Goal: Transaction & Acquisition: Purchase product/service

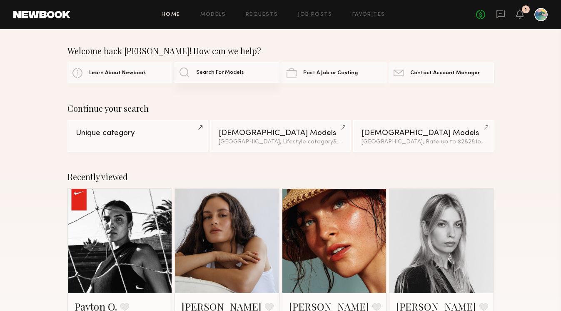
click at [220, 69] on link "Search For Models" at bounding box center [227, 72] width 105 height 21
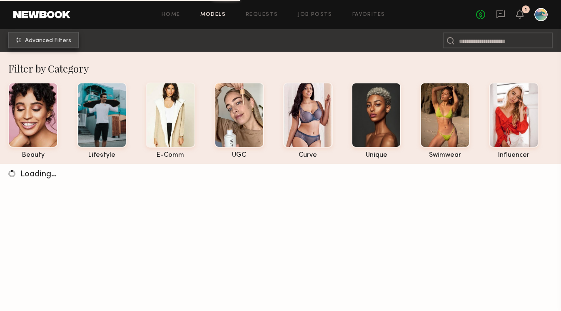
click at [37, 36] on button "Advanced Filters" at bounding box center [43, 40] width 70 height 17
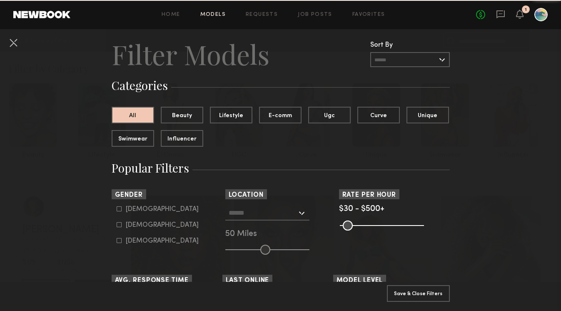
scroll to position [20, 0]
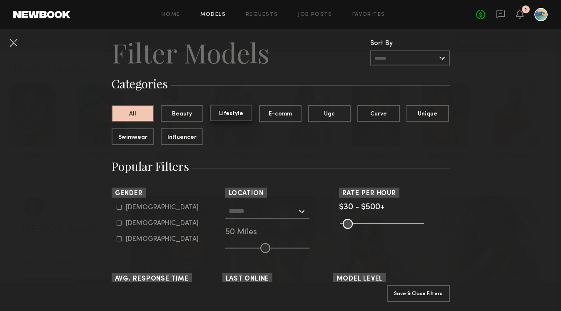
click at [241, 108] on button "Lifestyle" at bounding box center [231, 113] width 42 height 17
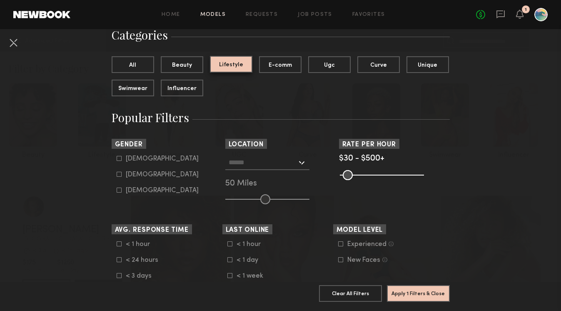
scroll to position [77, 0]
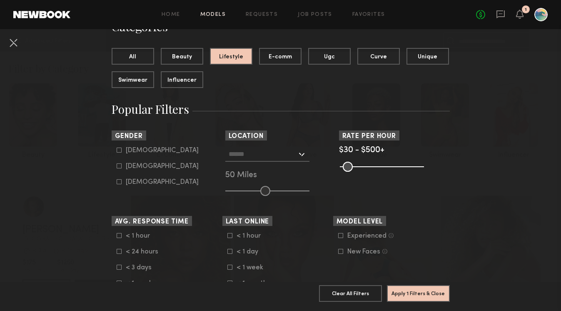
click at [123, 149] on label "Male" at bounding box center [158, 149] width 82 height 5
type input "*"
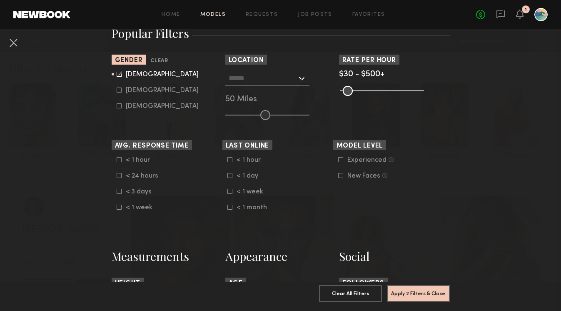
scroll to position [160, 0]
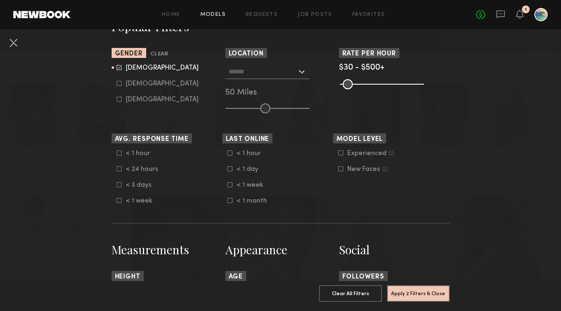
click at [302, 77] on div at bounding box center [267, 71] width 84 height 15
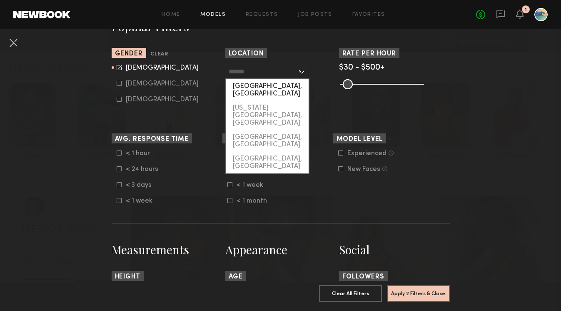
click at [282, 88] on div "[GEOGRAPHIC_DATA], [GEOGRAPHIC_DATA]" at bounding box center [267, 90] width 82 height 22
type input "**********"
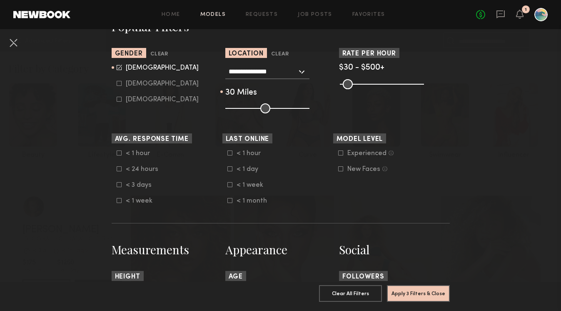
drag, startPoint x: 265, startPoint y: 109, endPoint x: 250, endPoint y: 112, distance: 14.9
type input "**"
click at [250, 112] on input "range" at bounding box center [267, 108] width 84 height 10
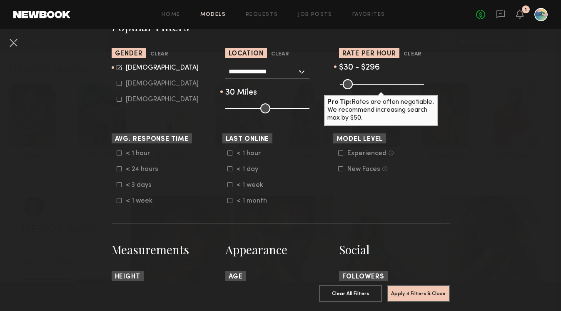
drag, startPoint x: 419, startPoint y: 83, endPoint x: 387, endPoint y: 86, distance: 32.2
type input "***"
click at [387, 86] on input "range" at bounding box center [382, 84] width 84 height 10
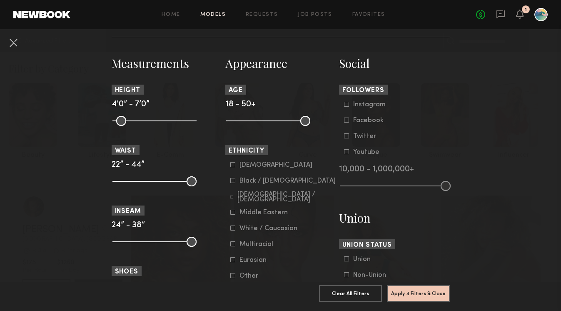
scroll to position [362, 0]
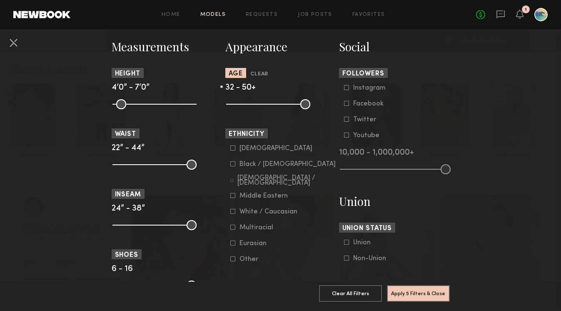
drag, startPoint x: 231, startPoint y: 106, endPoint x: 263, endPoint y: 104, distance: 32.6
type input "**"
click at [263, 104] on input "range" at bounding box center [268, 104] width 84 height 10
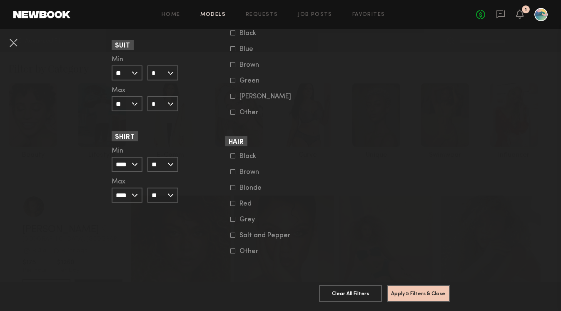
scroll to position [637, 0]
click at [431, 299] on button "Apply 5 Filters & Close" at bounding box center [418, 292] width 63 height 17
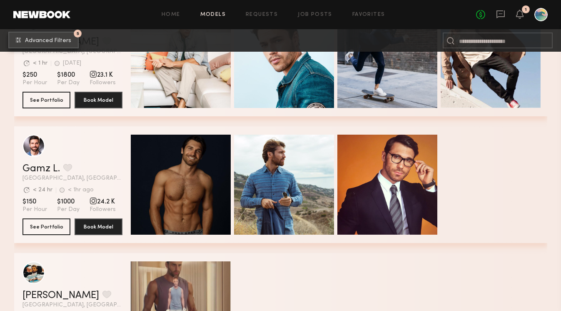
scroll to position [845, 0]
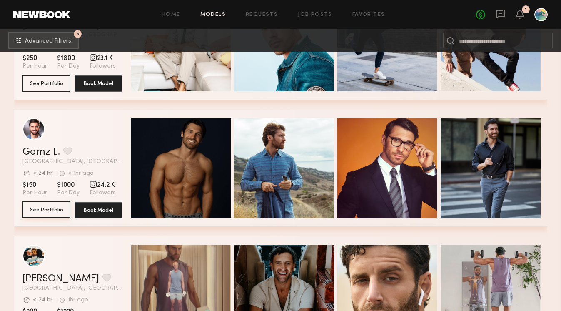
click at [50, 207] on button "See Portfolio" at bounding box center [46, 209] width 48 height 17
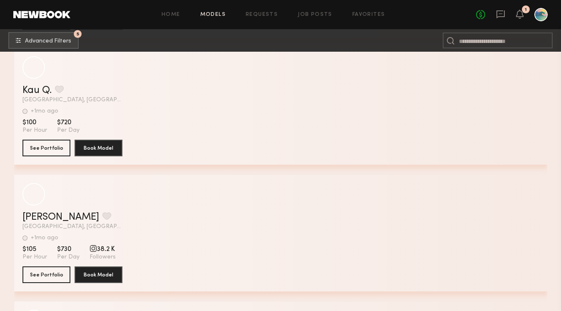
scroll to position [4564, 0]
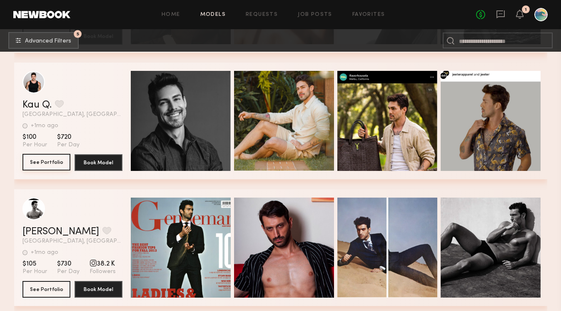
click at [51, 158] on button "See Portfolio" at bounding box center [46, 162] width 48 height 17
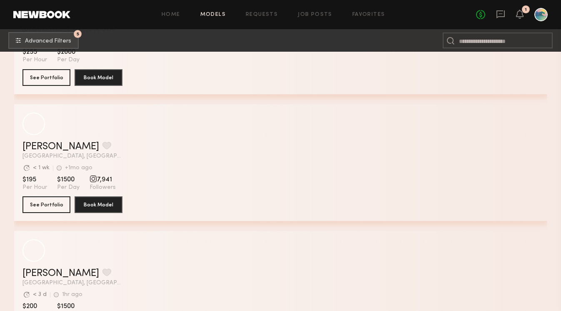
scroll to position [5290, 0]
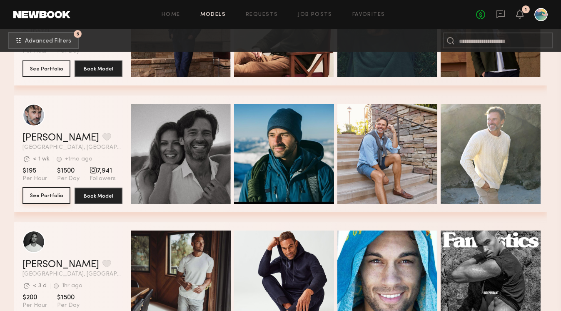
click at [40, 193] on button "See Portfolio" at bounding box center [46, 195] width 48 height 17
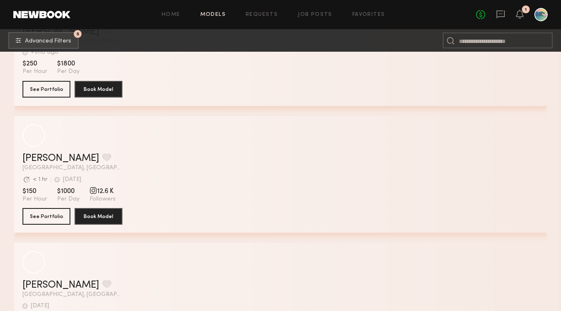
scroll to position [6823, 0]
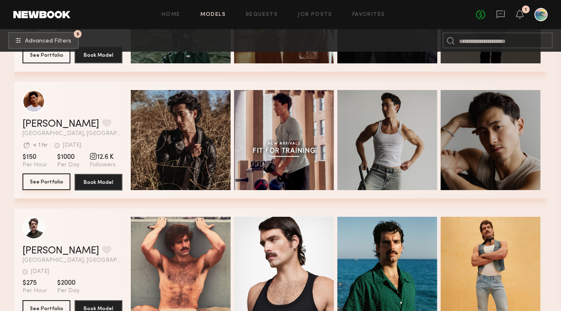
click at [61, 180] on button "See Portfolio" at bounding box center [46, 181] width 48 height 17
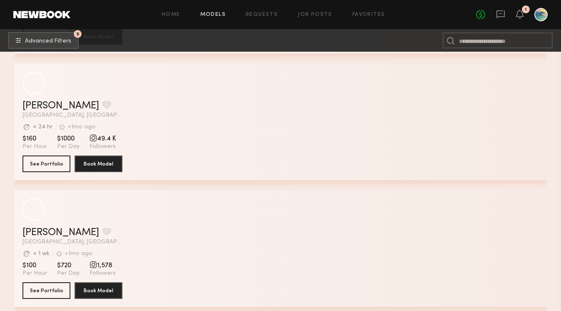
scroll to position [12664, 0]
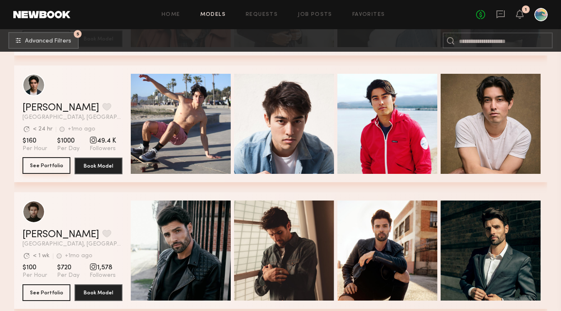
click at [55, 168] on button "See Portfolio" at bounding box center [46, 165] width 48 height 17
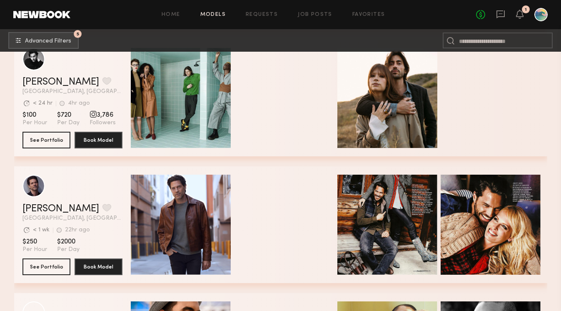
scroll to position [0, 0]
